Goal: Information Seeking & Learning: Find specific page/section

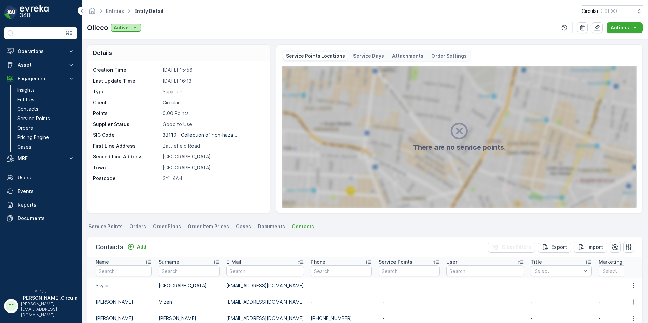
scroll to position [68, 0]
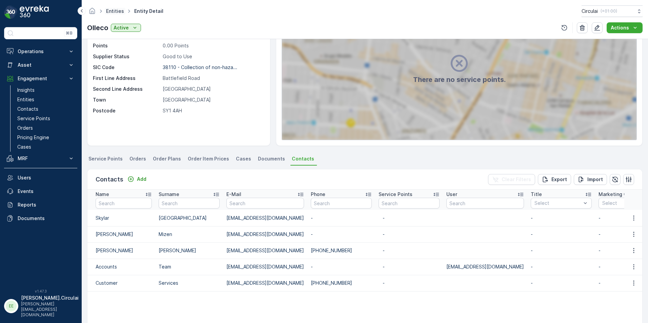
click at [113, 8] on link "Entities" at bounding box center [115, 11] width 18 height 6
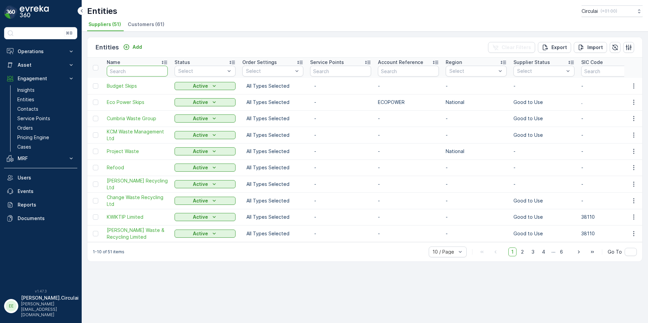
click at [129, 68] on input "text" at bounding box center [137, 71] width 61 height 11
type input "d"
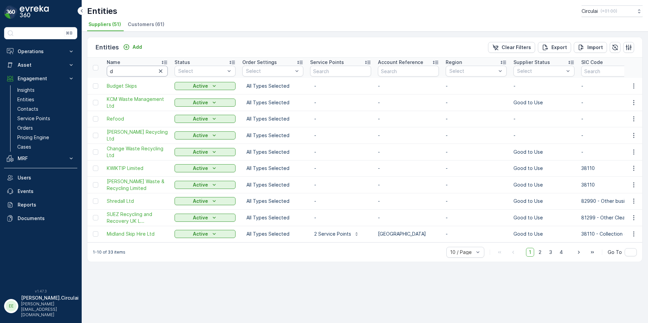
click at [129, 73] on input "d" at bounding box center [137, 71] width 61 height 11
type input "don"
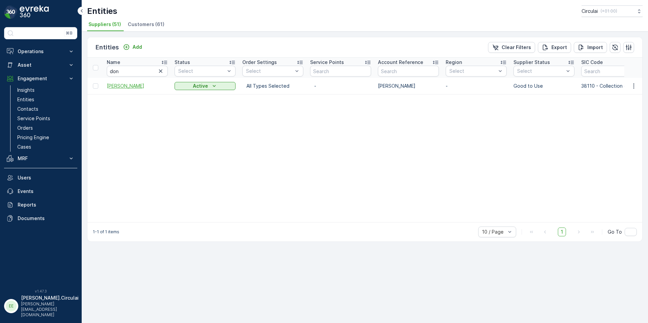
click at [129, 88] on span "[PERSON_NAME]" at bounding box center [137, 86] width 61 height 7
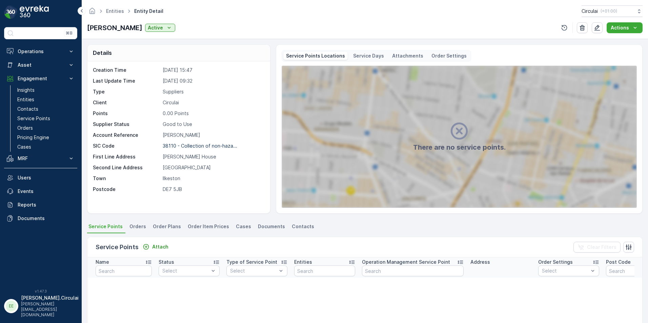
drag, startPoint x: 291, startPoint y: 225, endPoint x: 136, endPoint y: 193, distance: 157.7
click at [292, 225] on span "Contacts" at bounding box center [303, 226] width 22 height 7
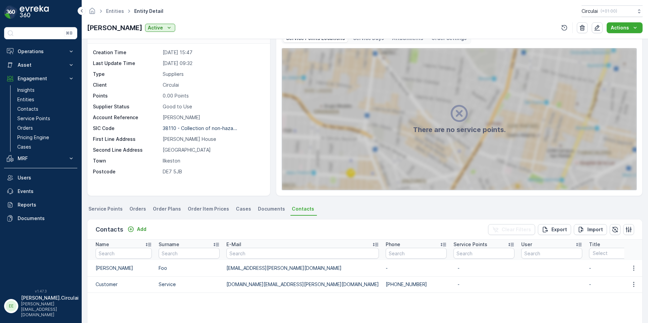
scroll to position [34, 0]
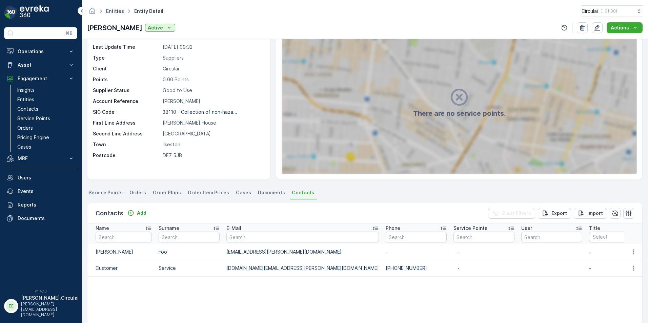
click at [114, 12] on link "Entities" at bounding box center [115, 11] width 18 height 6
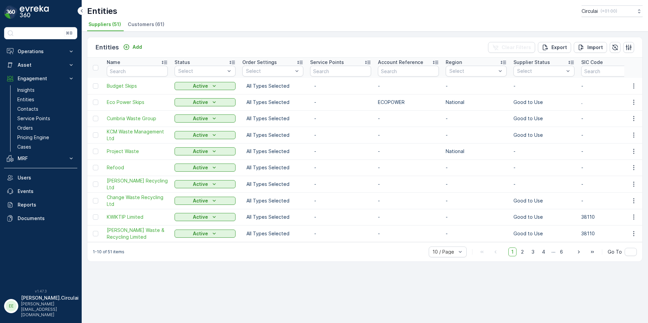
drag, startPoint x: 124, startPoint y: 64, endPoint x: 124, endPoint y: 68, distance: 4.1
click at [124, 64] on div "Name" at bounding box center [137, 62] width 61 height 7
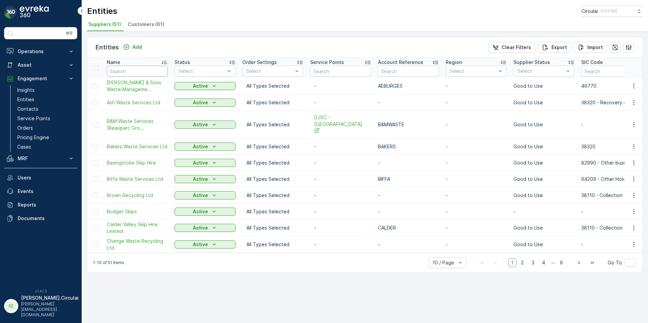
click at [122, 70] on input "text" at bounding box center [137, 71] width 61 height 11
type input "first mile"
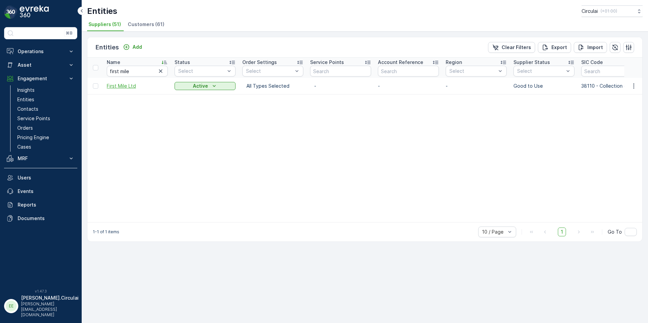
click at [123, 85] on span "First Mile Ltd" at bounding box center [137, 86] width 61 height 7
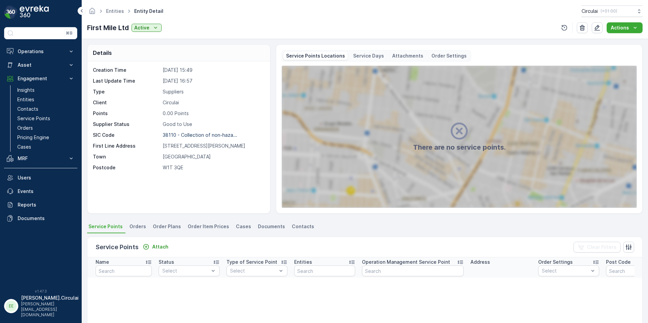
click at [292, 232] on li "Contacts" at bounding box center [303, 228] width 26 height 12
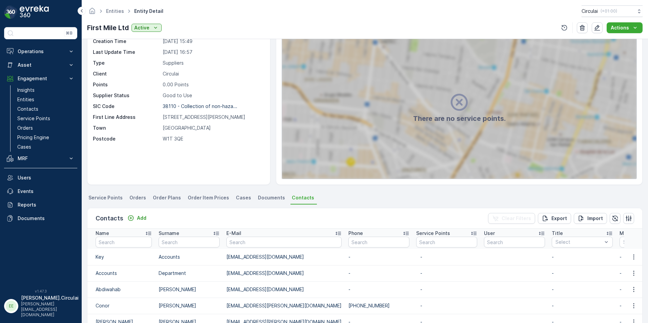
scroll to position [102, 0]
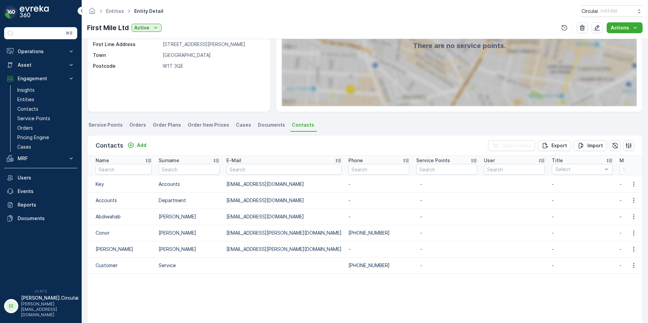
click at [110, 7] on ul "Entities" at bounding box center [119, 11] width 28 height 10
click at [111, 12] on link "Entities" at bounding box center [115, 11] width 18 height 6
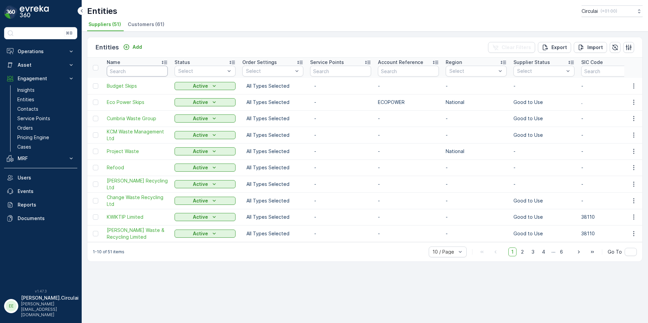
click at [134, 72] on input "text" at bounding box center [137, 71] width 61 height 11
type input "beau"
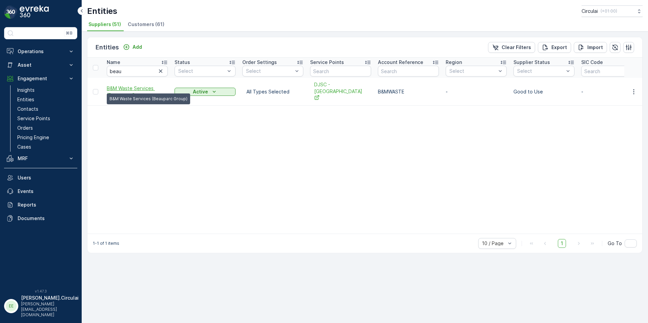
click at [122, 90] on span "B&M Waste Services (Beauparc Gro..." at bounding box center [137, 92] width 61 height 14
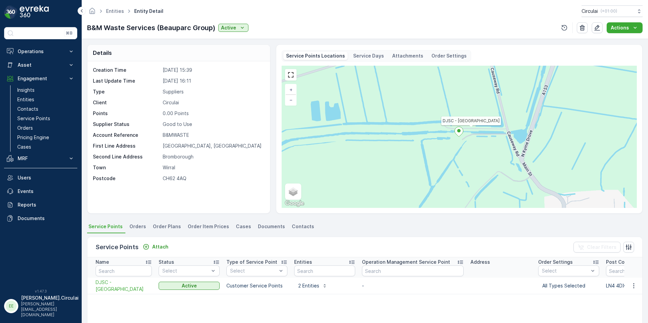
drag, startPoint x: 292, startPoint y: 232, endPoint x: 288, endPoint y: 231, distance: 3.5
click at [292, 232] on li "Contacts" at bounding box center [303, 228] width 26 height 12
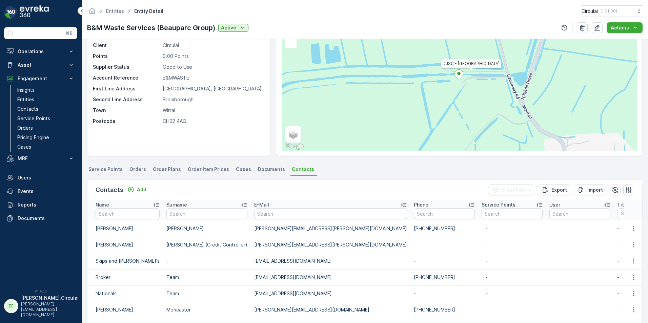
scroll to position [102, 0]
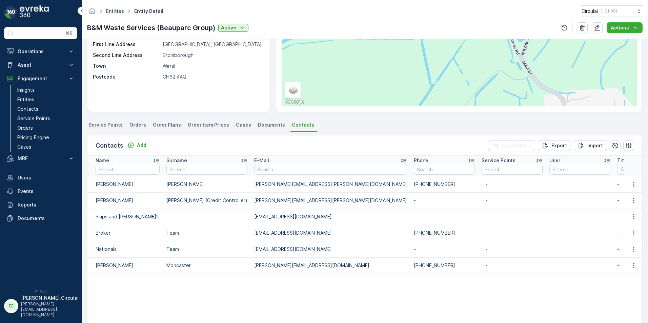
click at [109, 8] on link "Entities" at bounding box center [115, 11] width 18 height 6
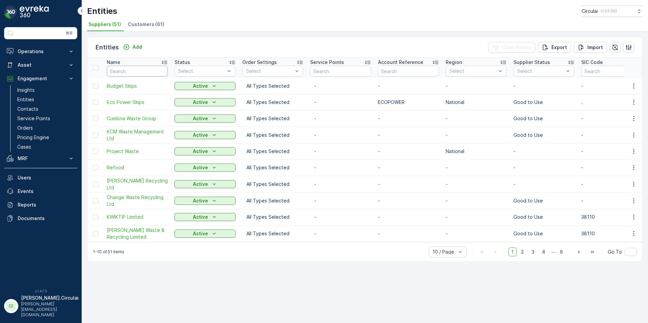
click at [134, 72] on input "text" at bounding box center [137, 71] width 61 height 11
type input "biffa"
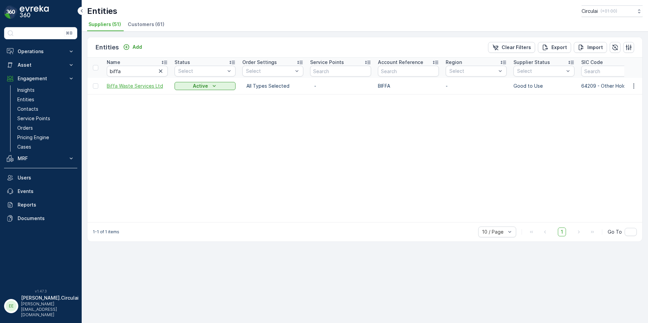
click at [126, 85] on span "Biffa Waste Services Ltd" at bounding box center [137, 86] width 61 height 7
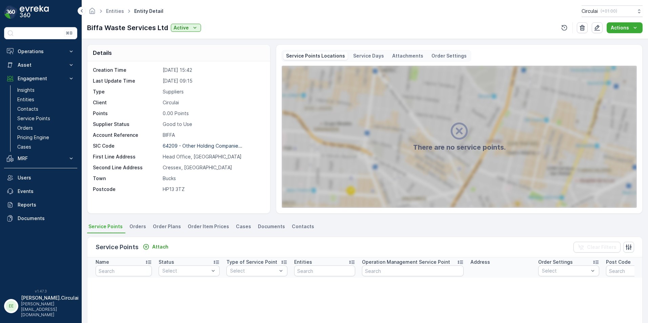
click at [292, 224] on span "Contacts" at bounding box center [303, 226] width 22 height 7
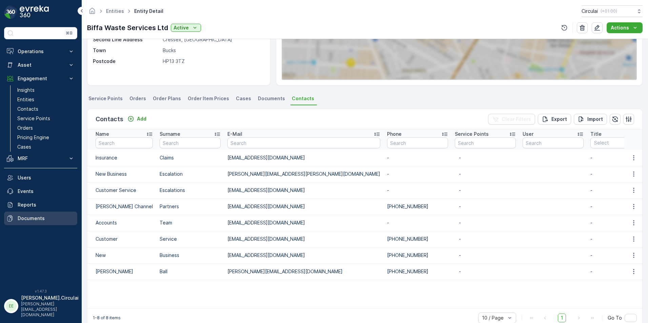
scroll to position [128, 0]
click at [117, 13] on link "Entities" at bounding box center [115, 11] width 18 height 6
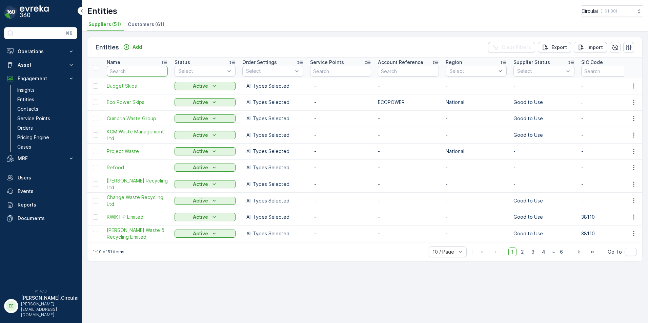
click at [118, 70] on input "text" at bounding box center [137, 71] width 61 height 11
type input "ellgia"
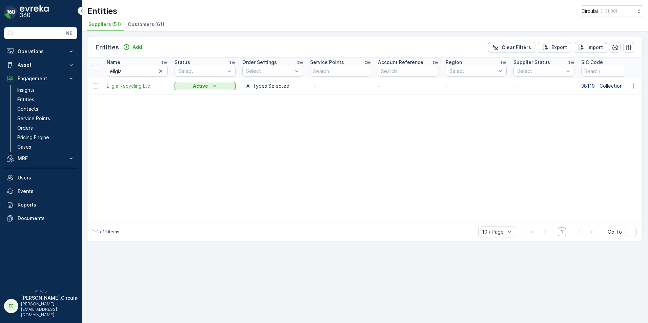
click at [121, 85] on span "Ellgia Recycling Ltd" at bounding box center [137, 86] width 61 height 7
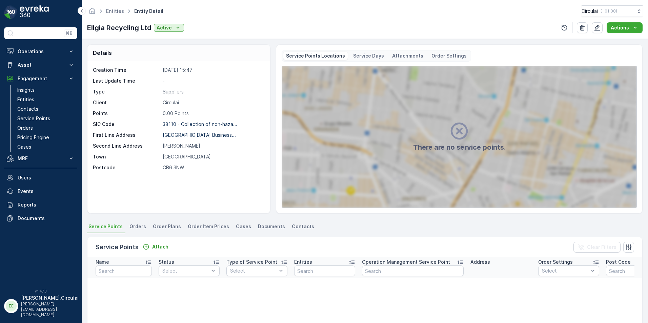
drag, startPoint x: 296, startPoint y: 226, endPoint x: 29, endPoint y: 229, distance: 266.9
click at [296, 226] on span "Contacts" at bounding box center [303, 226] width 22 height 7
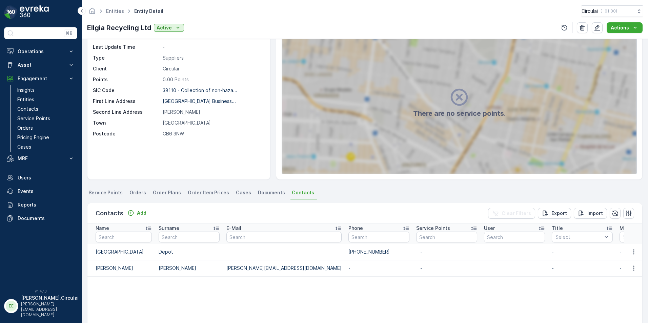
scroll to position [68, 0]
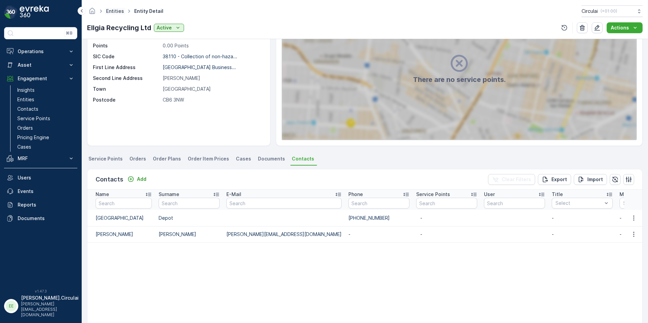
click at [117, 13] on link "Entities" at bounding box center [115, 11] width 18 height 6
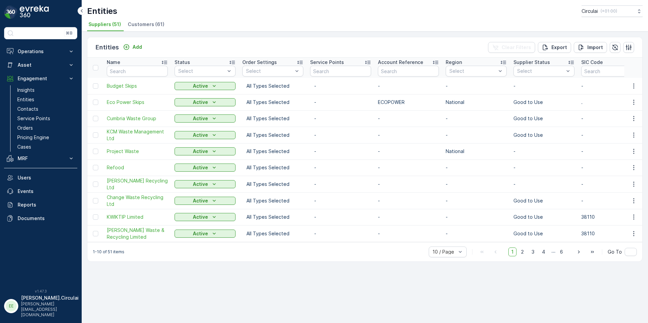
click at [121, 71] on input "text" at bounding box center [137, 71] width 61 height 11
type input "evolve"
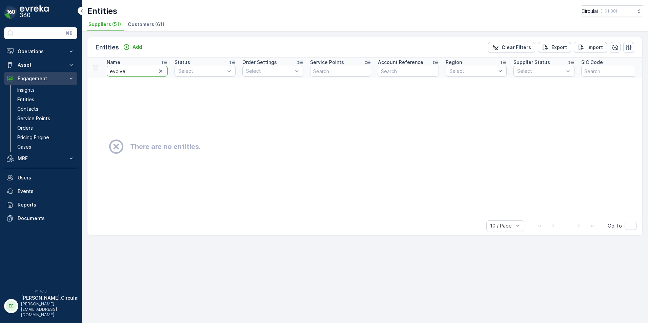
drag, startPoint x: 134, startPoint y: 72, endPoint x: 72, endPoint y: 72, distance: 61.3
click at [72, 72] on div "⌘B Operations Planning Routes & Tasks Cockpit Settings Asset Assets Engagement …" at bounding box center [324, 161] width 648 height 323
type input "Evol"
click at [164, 73] on icon "button" at bounding box center [160, 71] width 7 height 7
click at [143, 74] on input "text" at bounding box center [137, 71] width 61 height 11
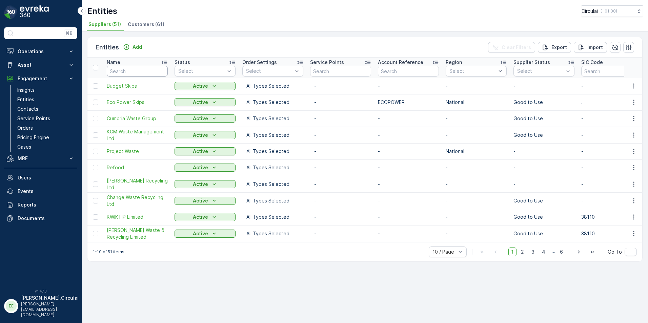
click at [143, 74] on input "text" at bounding box center [137, 71] width 61 height 11
type input "hills"
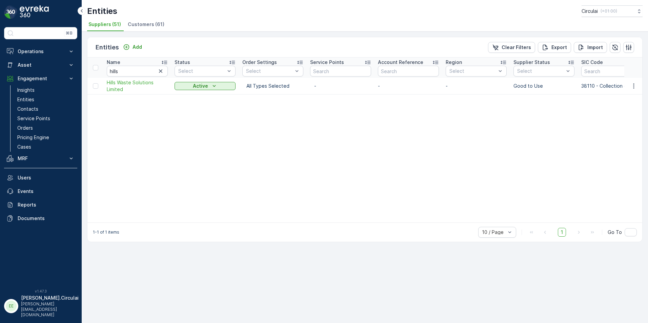
click at [128, 87] on span "Hills Waste Solutions Limited" at bounding box center [137, 86] width 61 height 14
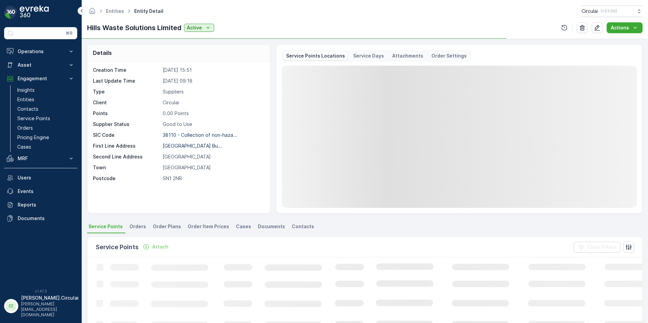
click at [292, 227] on span "Contacts" at bounding box center [303, 226] width 22 height 7
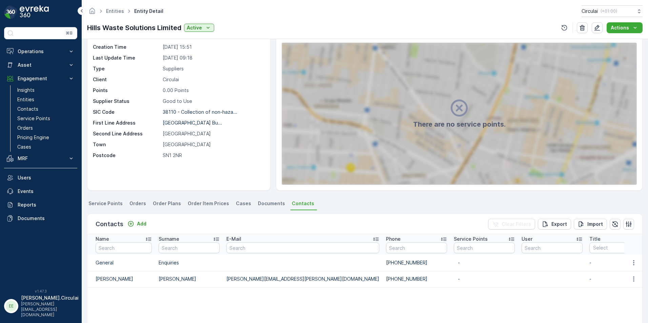
scroll to position [34, 0]
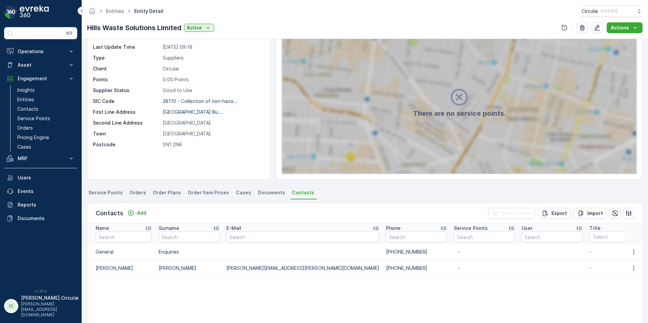
drag, startPoint x: 114, startPoint y: 9, endPoint x: 7, endPoint y: 100, distance: 139.9
click at [114, 9] on link "Entities" at bounding box center [115, 11] width 18 height 6
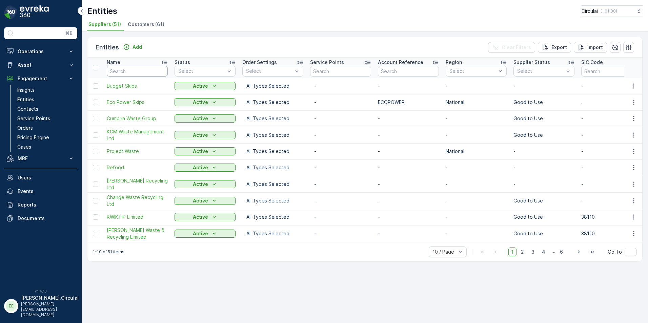
click at [123, 69] on input "text" at bounding box center [137, 71] width 61 height 11
type input "kcm"
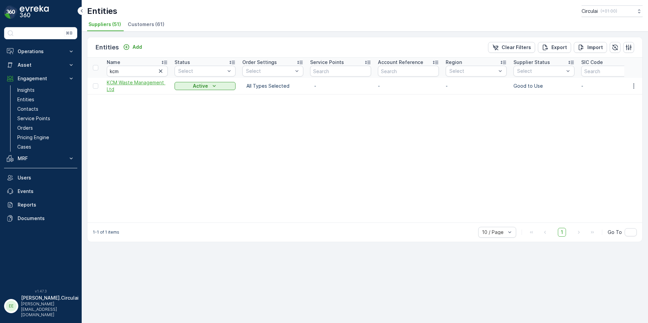
click at [139, 85] on span "KCM Waste Management Ltd" at bounding box center [137, 86] width 61 height 14
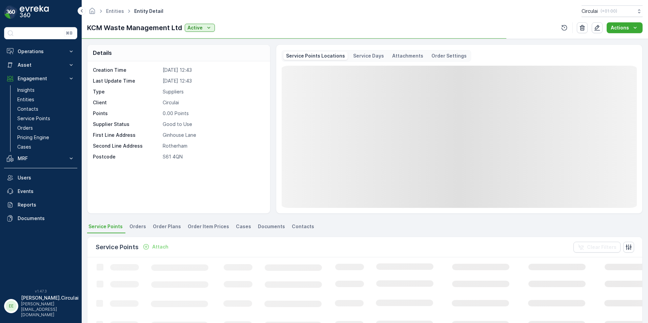
click at [293, 224] on span "Contacts" at bounding box center [303, 226] width 22 height 7
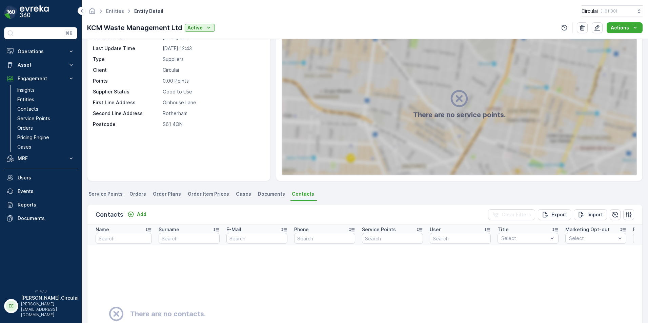
scroll to position [34, 0]
click at [116, 13] on link "Entities" at bounding box center [115, 11] width 18 height 6
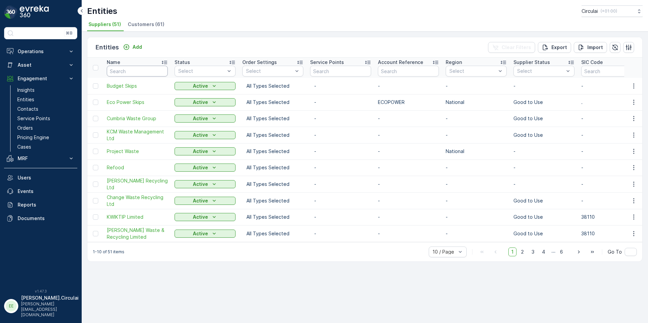
click at [126, 69] on input "text" at bounding box center [137, 71] width 61 height 11
type input "hill"
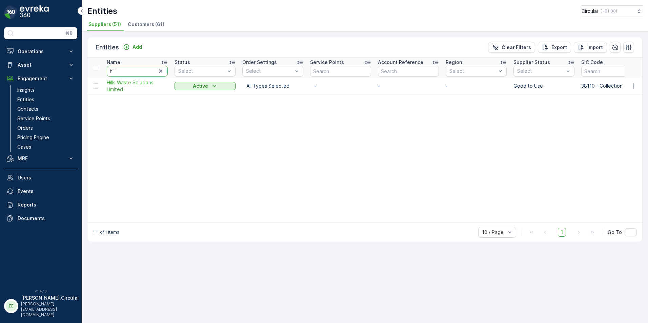
drag, startPoint x: 115, startPoint y: 70, endPoint x: 78, endPoint y: 70, distance: 37.6
click at [78, 70] on div "⌘B Operations Planning Routes & Tasks Cockpit Settings Asset Assets Engagement …" at bounding box center [324, 161] width 648 height 323
type input "olleco"
click at [109, 85] on span "Olleco" at bounding box center [137, 86] width 61 height 7
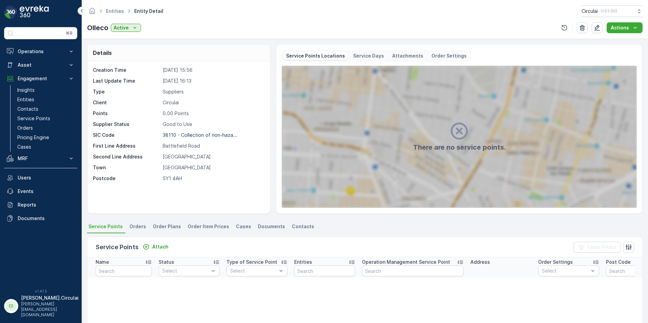
drag, startPoint x: 287, startPoint y: 226, endPoint x: 274, endPoint y: 230, distance: 14.4
click at [292, 226] on span "Contacts" at bounding box center [303, 226] width 22 height 7
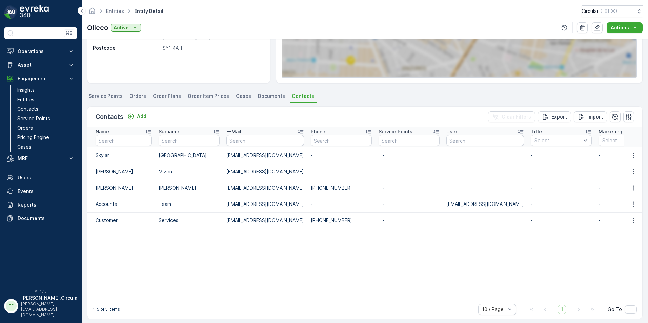
scroll to position [135, 0]
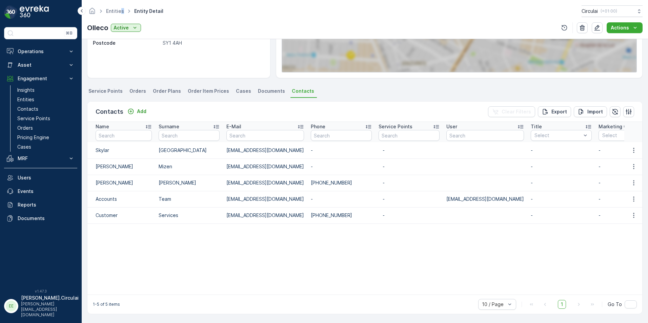
click at [122, 7] on ul "Entities" at bounding box center [119, 11] width 28 height 10
drag, startPoint x: 122, startPoint y: 7, endPoint x: 115, endPoint y: 10, distance: 7.0
click at [115, 10] on link "Entities" at bounding box center [115, 11] width 18 height 6
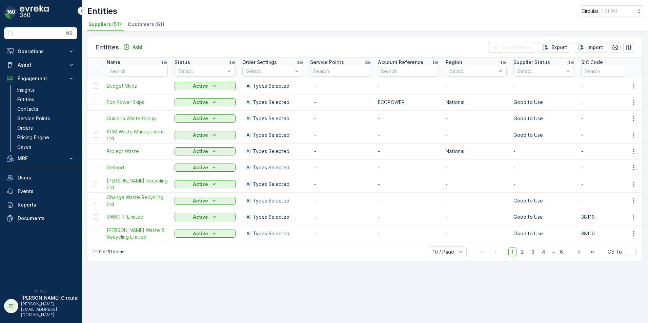
click at [141, 32] on div "Entities Add Clear Filters Export Import Name Status Select Order Settings Sele…" at bounding box center [365, 178] width 566 height 292
click at [124, 65] on div "Name" at bounding box center [137, 62] width 61 height 7
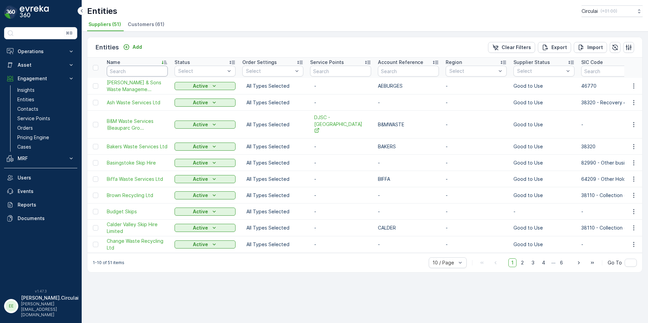
click at [123, 71] on input "text" at bounding box center [137, 71] width 61 height 11
type input "olleco"
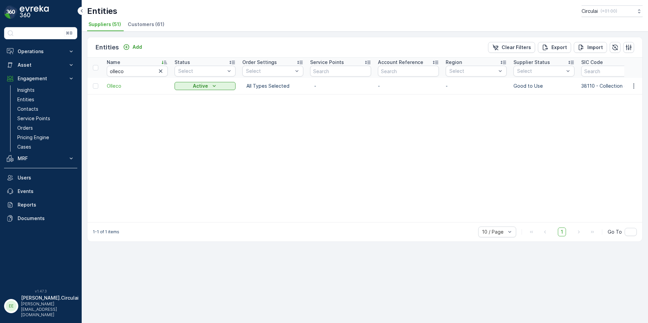
click at [115, 81] on td "Olleco" at bounding box center [137, 86] width 68 height 16
click at [108, 89] on span "Olleco" at bounding box center [137, 86] width 61 height 7
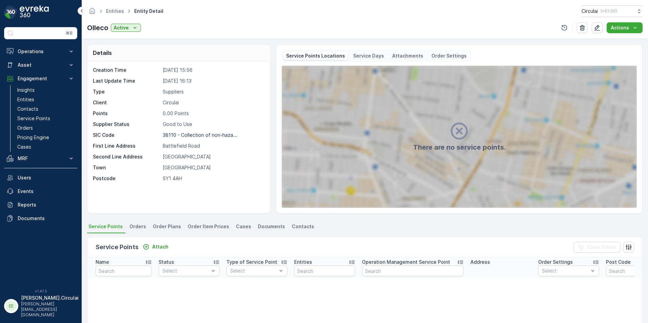
click at [294, 229] on span "Contacts" at bounding box center [303, 226] width 22 height 7
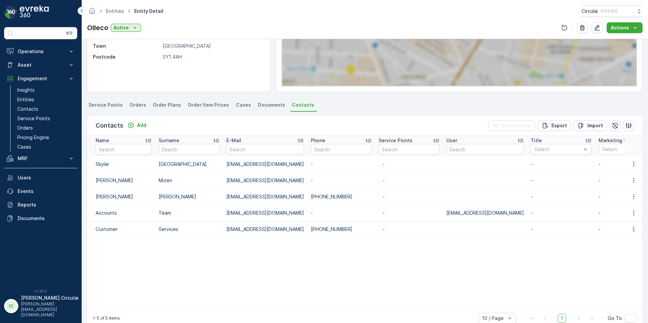
scroll to position [135, 0]
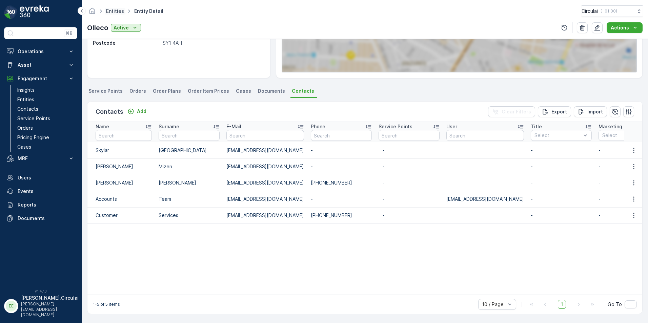
click at [117, 12] on link "Entities" at bounding box center [115, 11] width 18 height 6
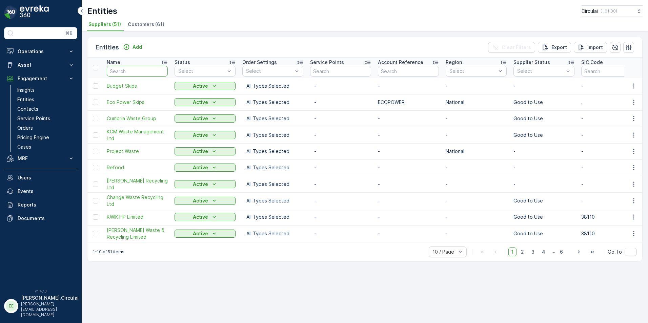
click at [130, 70] on input "text" at bounding box center [137, 71] width 61 height 11
type input "phs"
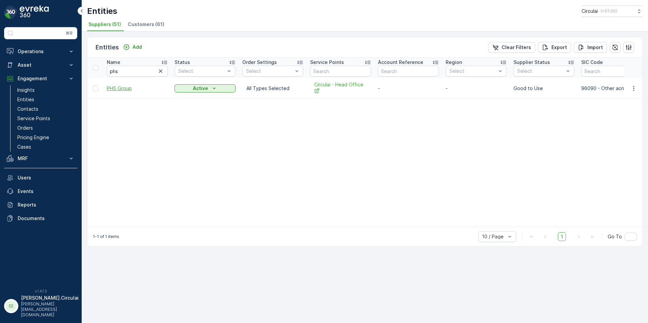
click at [120, 89] on span "PHS Group" at bounding box center [137, 88] width 61 height 7
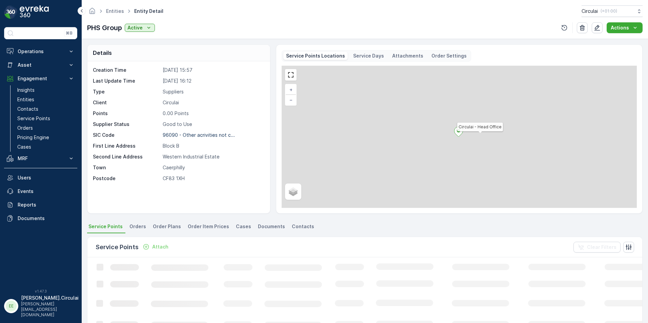
click at [307, 230] on li "Contacts" at bounding box center [303, 228] width 26 height 12
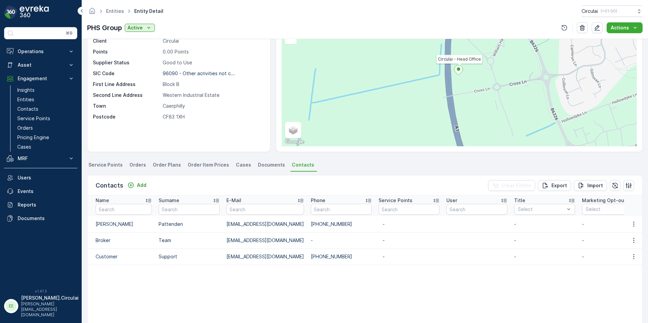
scroll to position [68, 0]
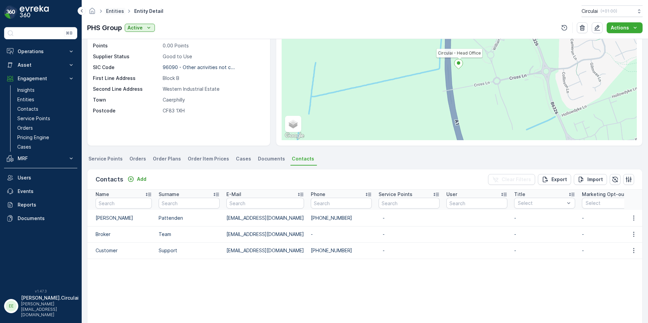
click at [117, 8] on link "Entities" at bounding box center [115, 11] width 18 height 6
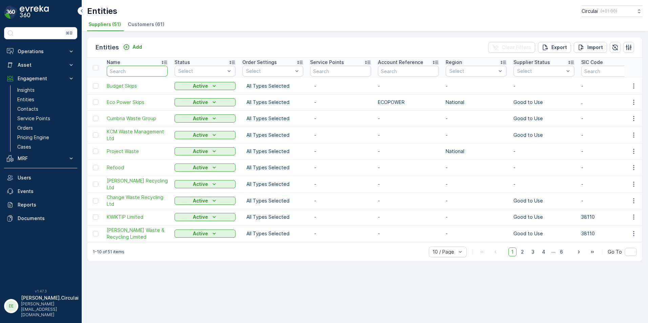
click at [123, 69] on input "text" at bounding box center [137, 71] width 61 height 11
type input "suez"
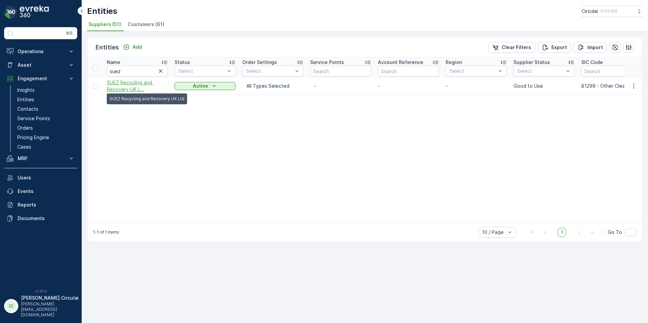
click at [138, 83] on span "SUEZ Recycling and Recovery UK L..." at bounding box center [137, 86] width 61 height 14
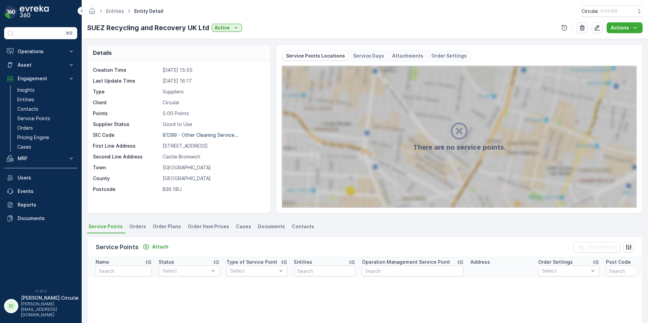
click at [295, 231] on li "Contacts" at bounding box center [303, 228] width 26 height 12
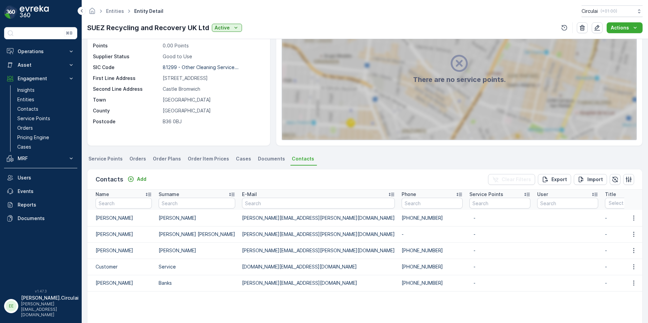
scroll to position [102, 0]
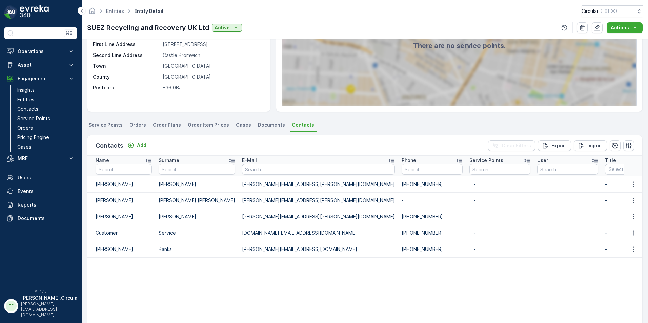
click at [98, 5] on div "Entities Entity Detail Circulai ( +01:00 )" at bounding box center [364, 11] width 555 height 12
click at [112, 7] on ul "Entities" at bounding box center [119, 11] width 28 height 10
click at [113, 12] on link "Entities" at bounding box center [115, 11] width 18 height 6
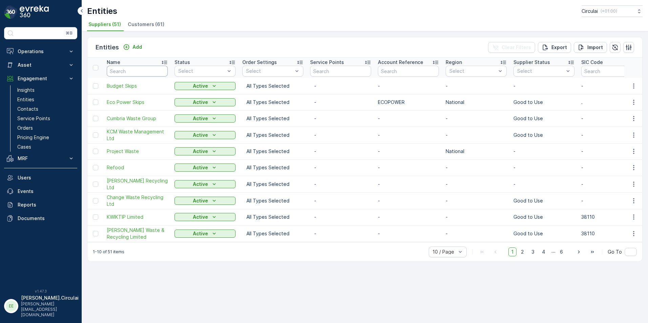
click at [120, 67] on input "text" at bounding box center [137, 71] width 61 height 11
type input "veolia"
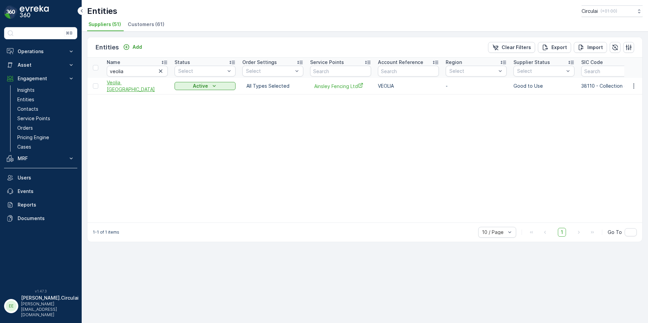
click at [120, 83] on span "Veolia [GEOGRAPHIC_DATA]" at bounding box center [137, 86] width 61 height 14
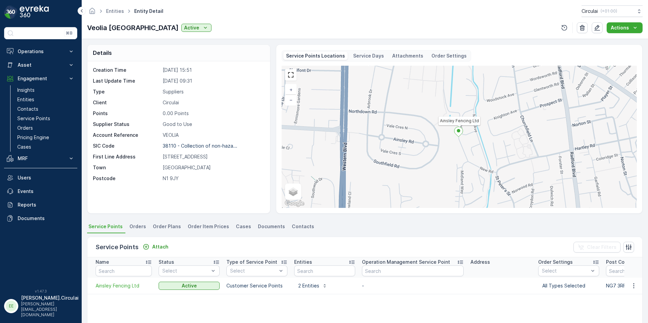
drag, startPoint x: 296, startPoint y: 226, endPoint x: 304, endPoint y: 228, distance: 8.6
click at [296, 226] on span "Contacts" at bounding box center [303, 226] width 22 height 7
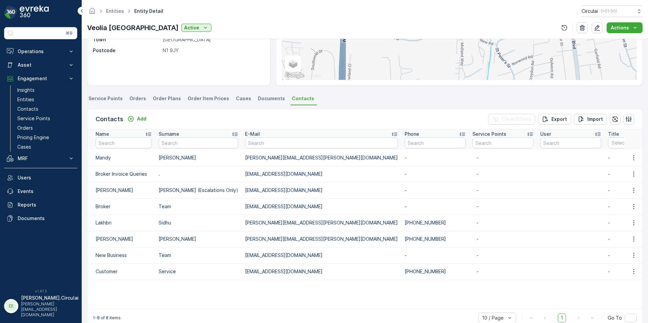
scroll to position [128, 0]
